Goal: Find specific page/section: Find specific page/section

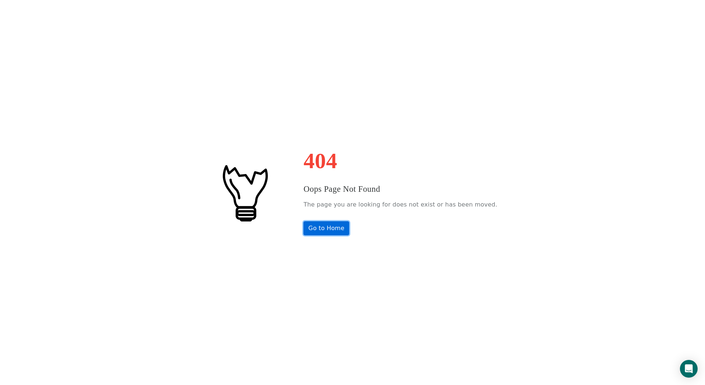
click at [340, 230] on link "Go to Home" at bounding box center [326, 228] width 46 height 14
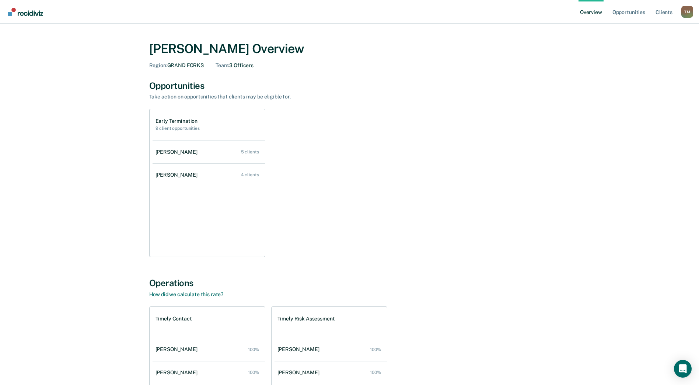
click at [685, 11] on div "T M" at bounding box center [688, 12] width 12 height 12
click at [648, 57] on link "Go to Operations" at bounding box center [658, 57] width 48 height 6
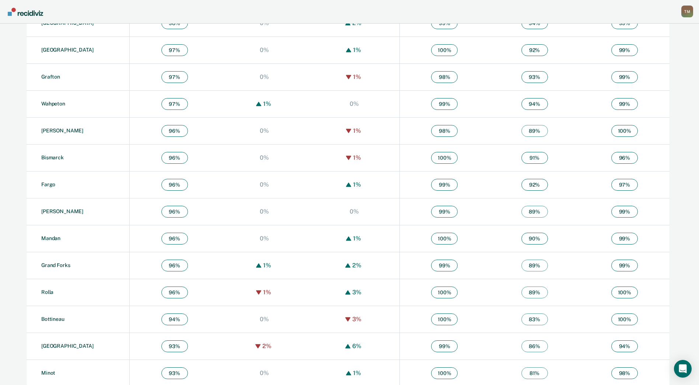
scroll to position [372, 0]
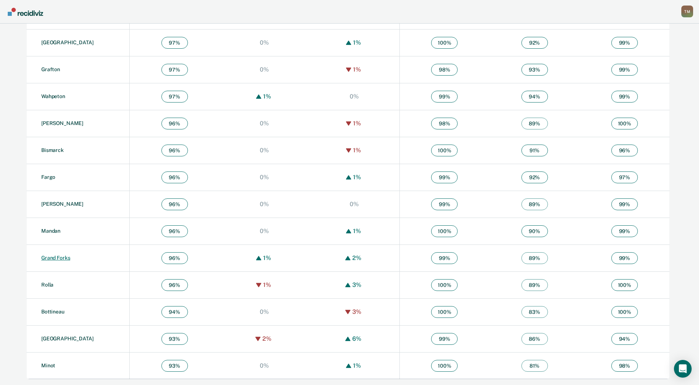
click at [62, 257] on link "Grand Forks" at bounding box center [55, 258] width 29 height 6
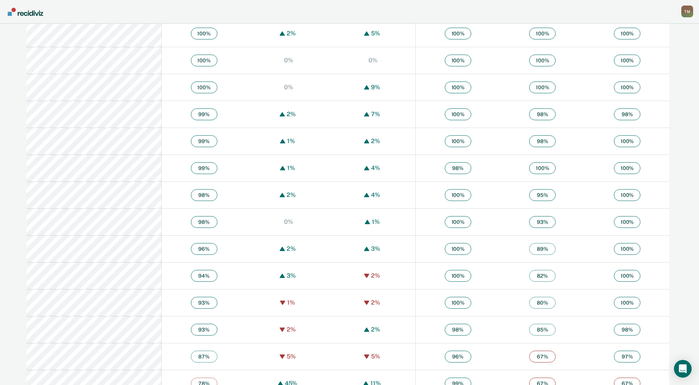
scroll to position [318, 0]
